Goal: Check status: Check status

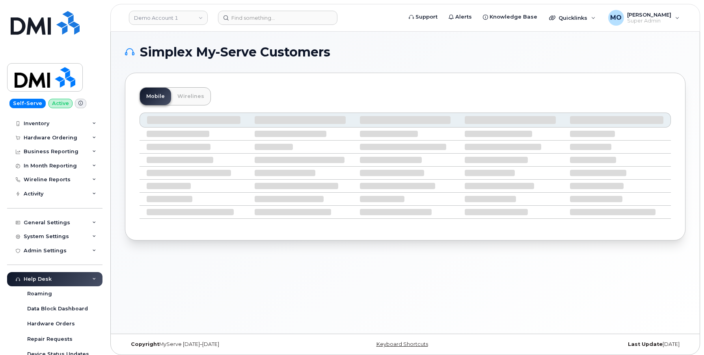
scroll to position [31, 0]
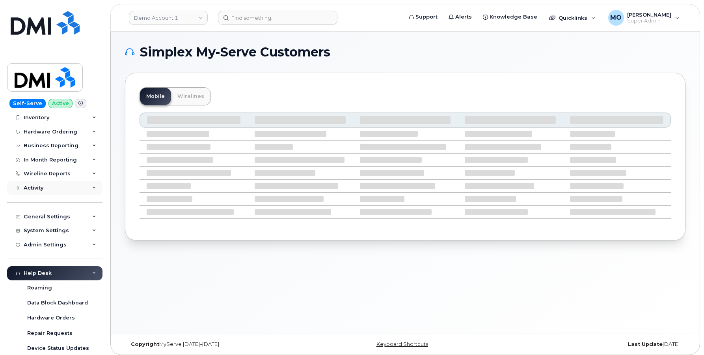
click at [79, 185] on div "Activity" at bounding box center [54, 188] width 95 height 14
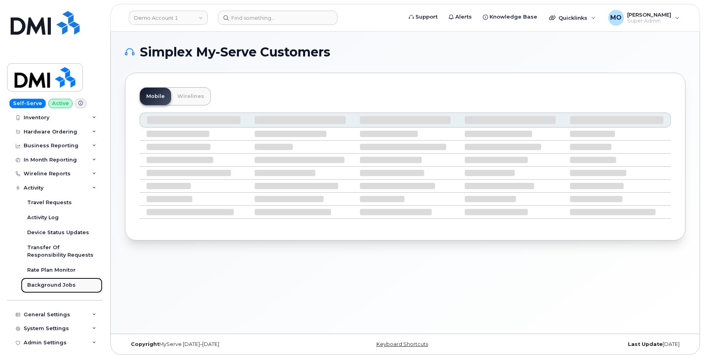
click at [50, 284] on div "Background Jobs" at bounding box center [51, 284] width 49 height 7
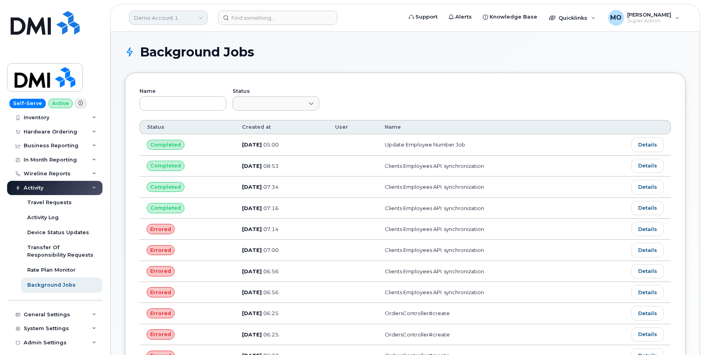
click at [178, 12] on link "Demo Account 1" at bounding box center [168, 18] width 79 height 14
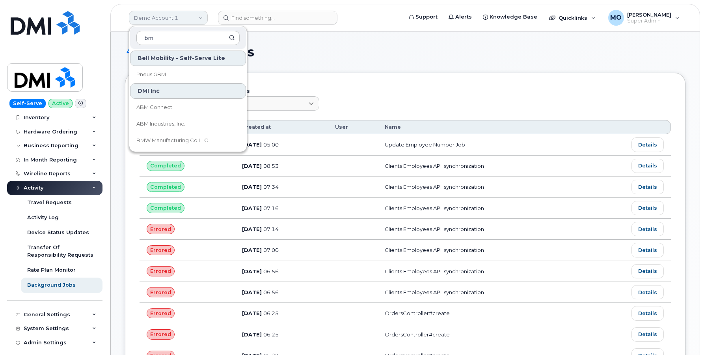
type input "bmw"
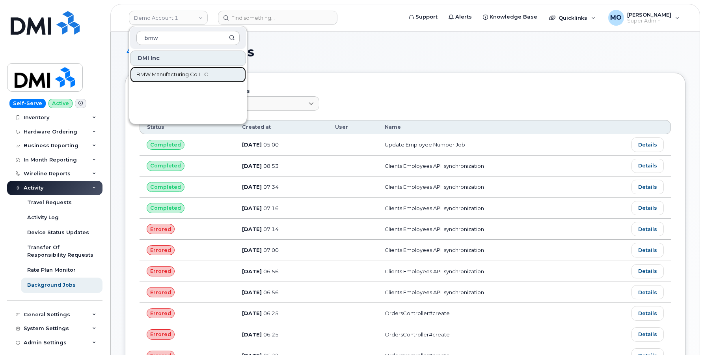
click at [165, 73] on span "BMW Manufacturing Co LLC" at bounding box center [172, 75] width 72 height 8
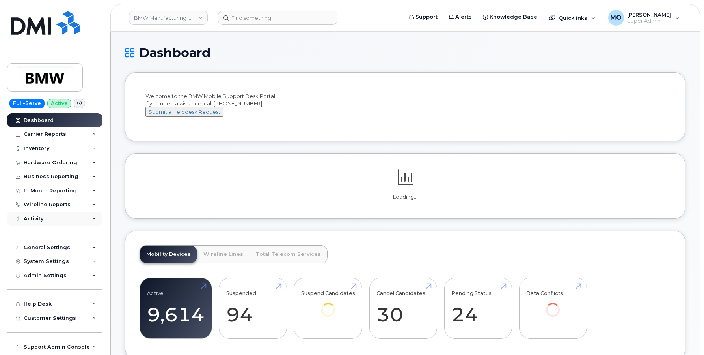
click at [68, 215] on div "Activity" at bounding box center [54, 218] width 95 height 14
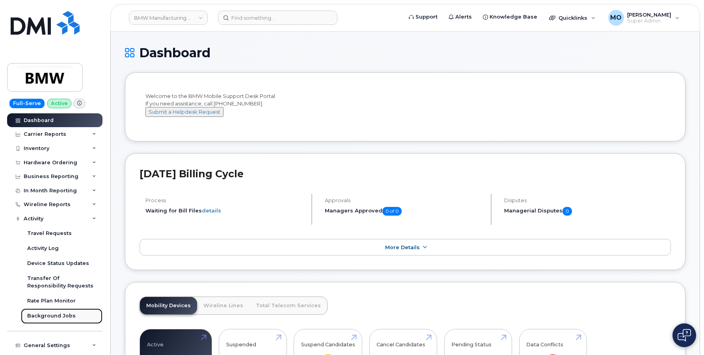
click at [44, 310] on link "Background Jobs" at bounding box center [62, 315] width 82 height 15
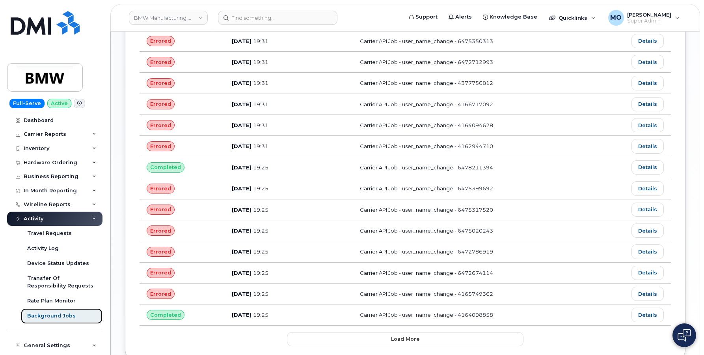
scroll to position [360, 0]
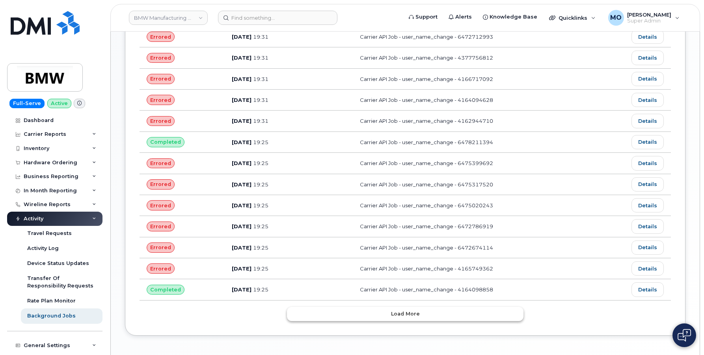
click at [415, 316] on span "Load more" at bounding box center [405, 313] width 29 height 7
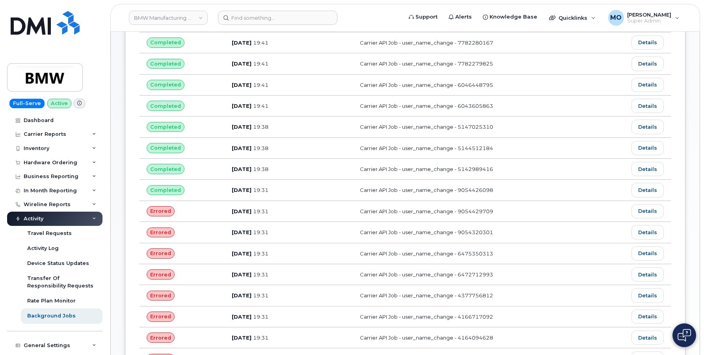
scroll to position [0, 0]
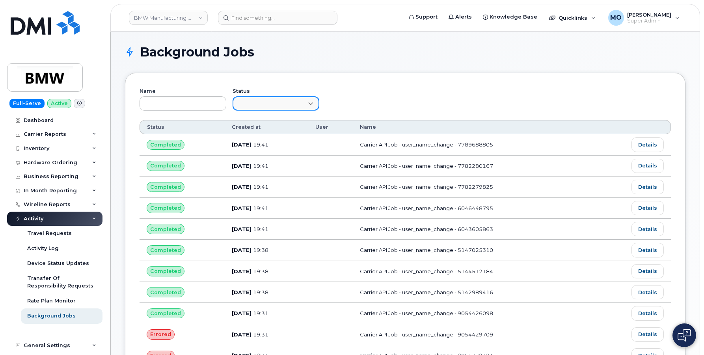
click at [305, 103] on span at bounding box center [271, 104] width 76 height 14
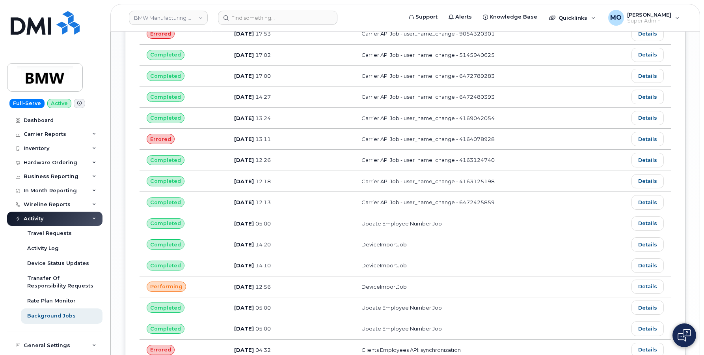
scroll to position [919, 0]
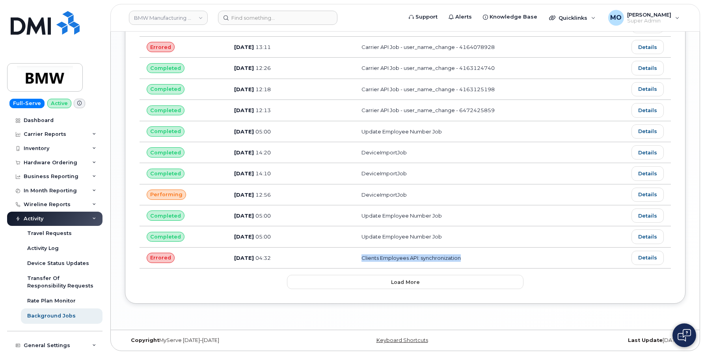
drag, startPoint x: 478, startPoint y: 259, endPoint x: 376, endPoint y: 260, distance: 101.4
click at [376, 260] on td "Clients Employees API: synchronization" at bounding box center [475, 257] width 241 height 21
copy td "Clients Employees API: synchronization"
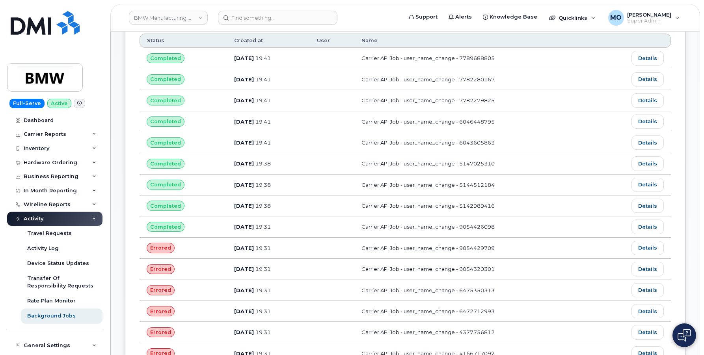
scroll to position [0, 0]
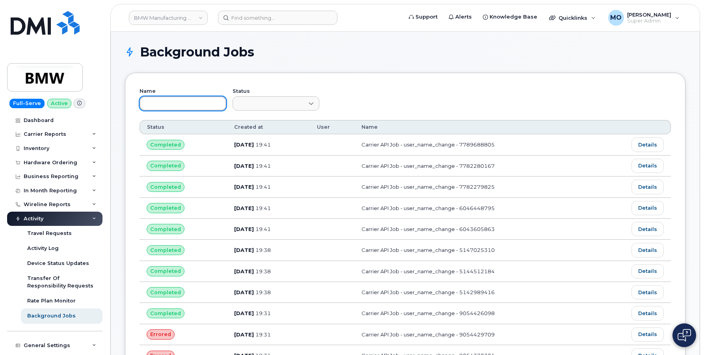
click at [189, 101] on input "text" at bounding box center [183, 103] width 87 height 14
paste input "Clients Employees API: synchronization"
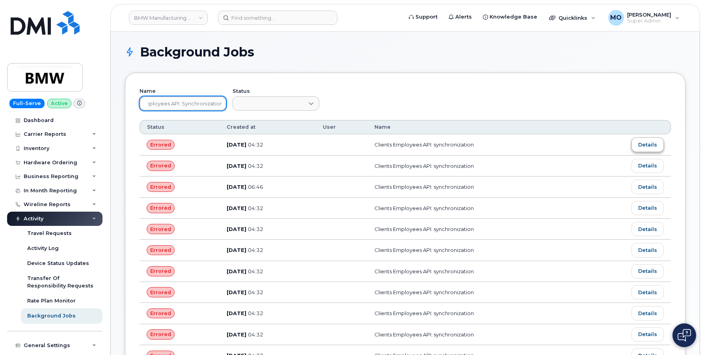
type input "Clients Employees API: synchronization"
click at [654, 147] on link "Details" at bounding box center [648, 144] width 32 height 14
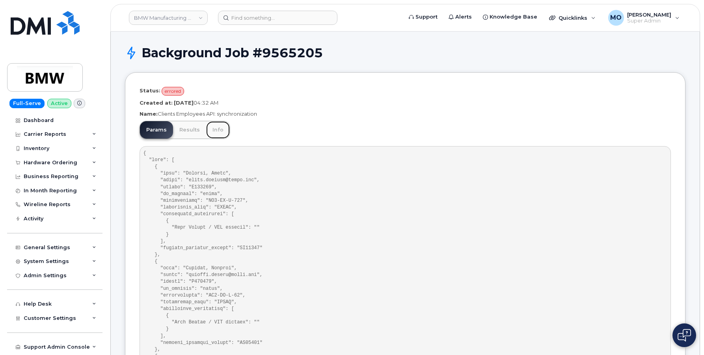
click at [224, 135] on link "Info" at bounding box center [218, 129] width 24 height 17
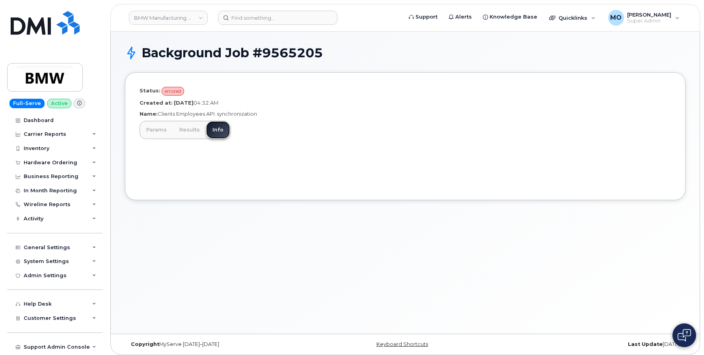
click at [216, 127] on link "Info" at bounding box center [218, 129] width 24 height 17
click at [192, 131] on link "Results" at bounding box center [189, 129] width 33 height 17
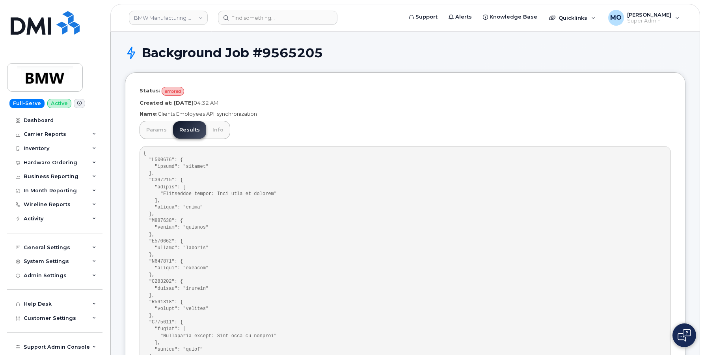
drag, startPoint x: 216, startPoint y: 338, endPoint x: 275, endPoint y: 334, distance: 59.0
copy pre "Name must be entered"
drag, startPoint x: 218, startPoint y: 115, endPoint x: 275, endPoint y: 115, distance: 57.6
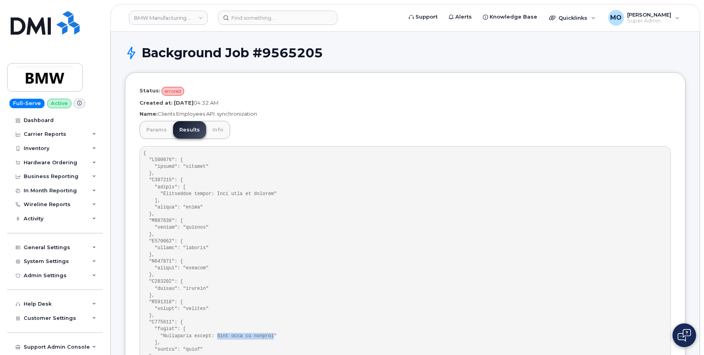
click at [275, 115] on p "Name: Clients Employees API: synchronization" at bounding box center [406, 113] width 532 height 7
copy p "synchronization"
drag, startPoint x: 159, startPoint y: 114, endPoint x: 205, endPoint y: 111, distance: 46.6
click at [205, 111] on p "Name: Clients Employees API: synchronization" at bounding box center [406, 113] width 532 height 7
copy p "Clients Employees"
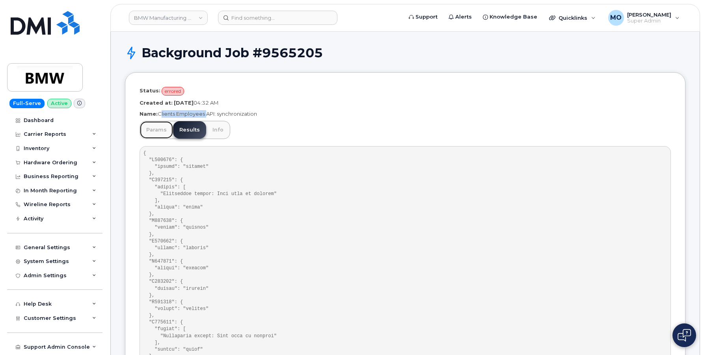
click at [161, 131] on link "Params" at bounding box center [156, 129] width 33 height 17
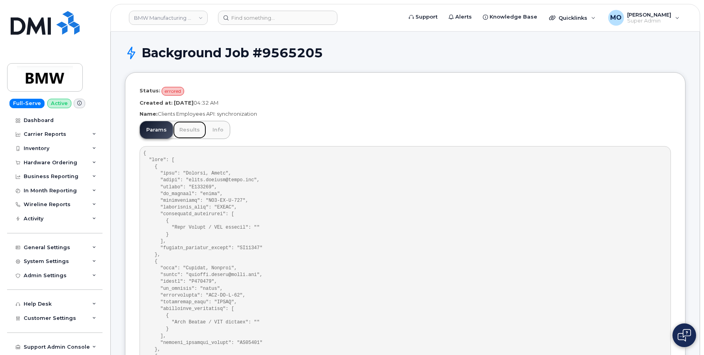
click at [189, 129] on link "Results" at bounding box center [189, 129] width 33 height 17
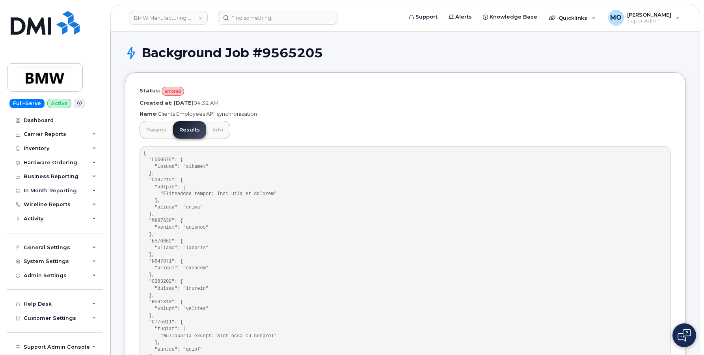
copy pre "Q054717"
click at [159, 131] on link "Params" at bounding box center [156, 129] width 33 height 17
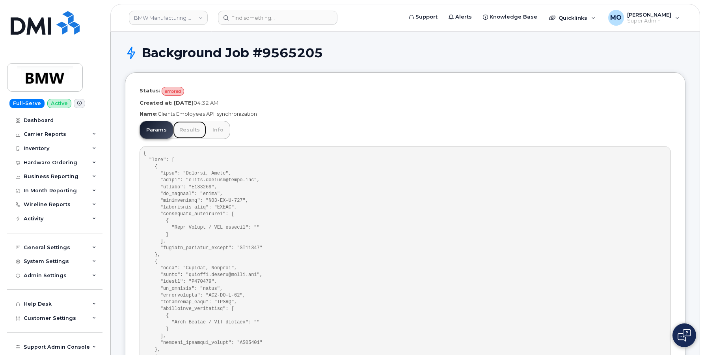
click at [182, 127] on link "Results" at bounding box center [189, 129] width 33 height 17
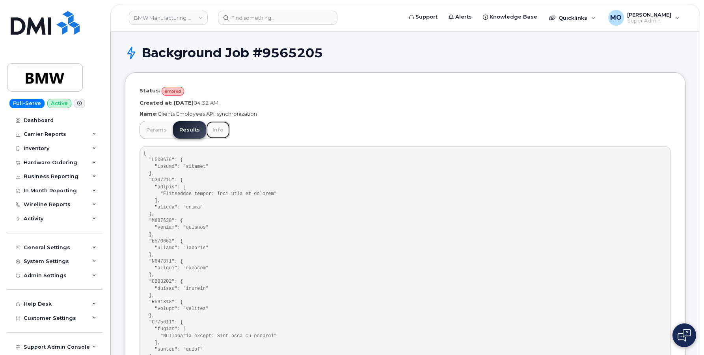
click at [213, 129] on link "Info" at bounding box center [218, 129] width 24 height 17
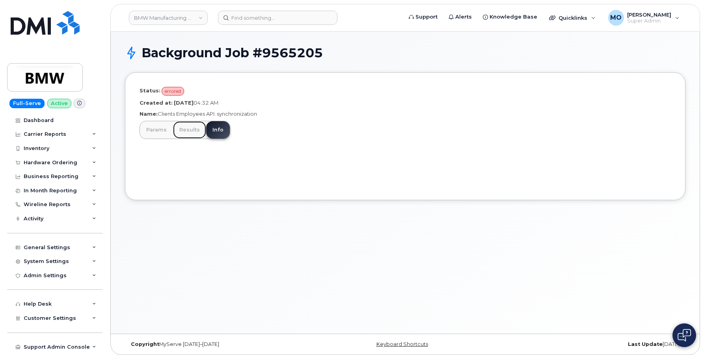
click at [183, 130] on link "Results" at bounding box center [189, 129] width 33 height 17
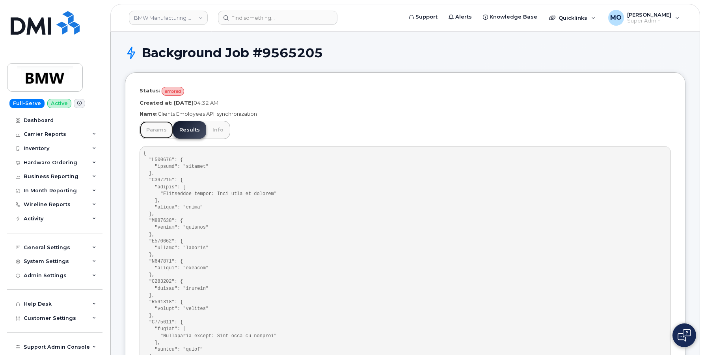
click at [164, 127] on link "Params" at bounding box center [156, 129] width 33 height 17
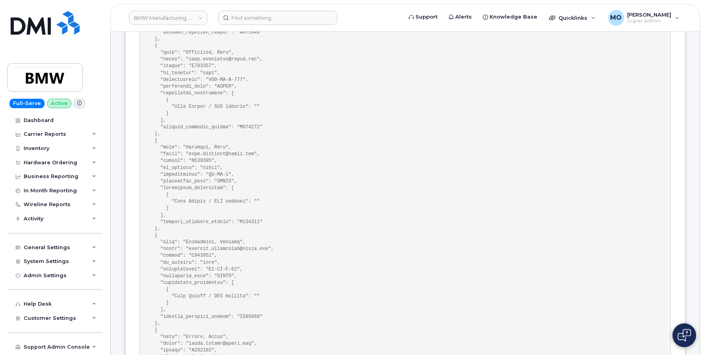
scroll to position [28558, 0]
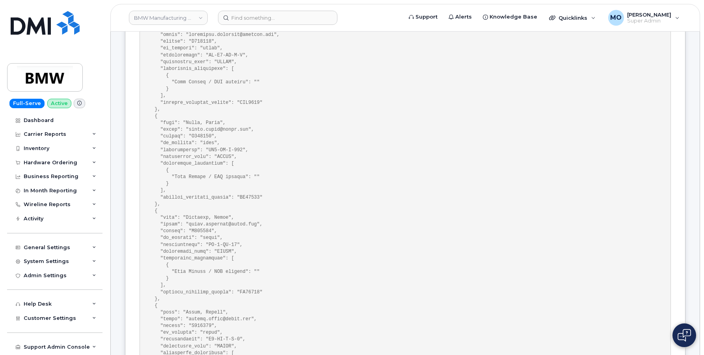
scroll to position [12824, 0]
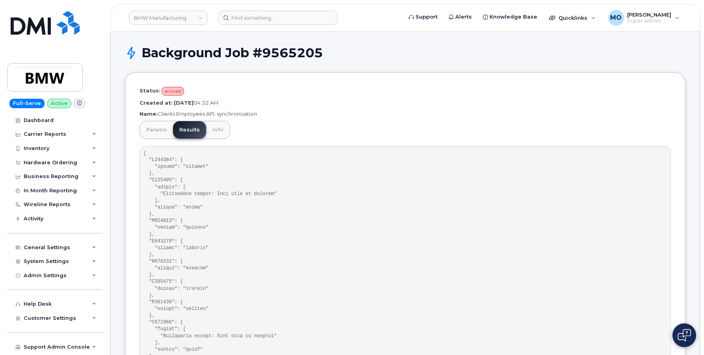
scroll to position [6, 0]
